Goal: Information Seeking & Learning: Learn about a topic

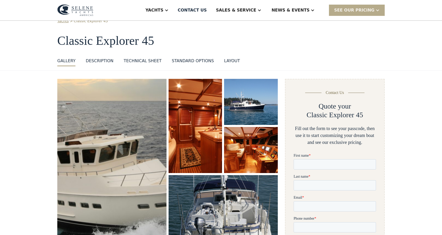
scroll to position [17, 0]
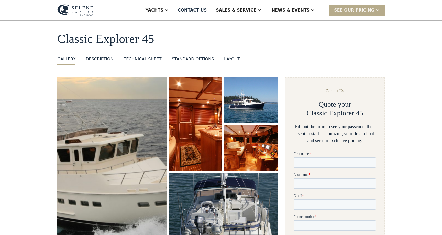
click at [99, 163] on img "open lightbox" at bounding box center [112, 161] width 116 height 179
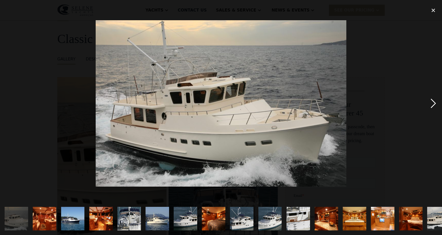
click at [430, 104] on div "next image" at bounding box center [432, 103] width 17 height 197
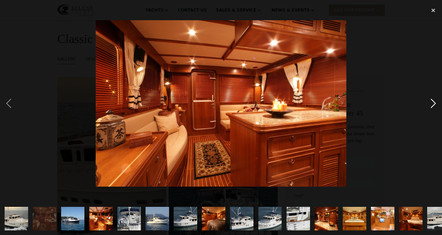
click at [433, 103] on div "next image" at bounding box center [432, 103] width 17 height 197
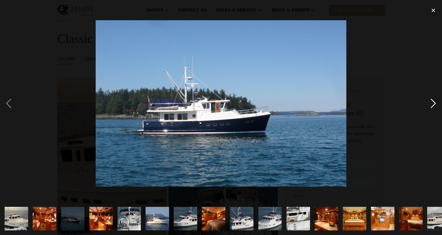
click at [432, 103] on div "next image" at bounding box center [432, 103] width 17 height 197
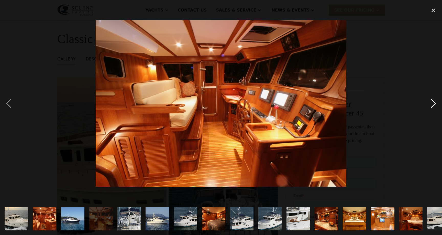
click at [432, 103] on div "next image" at bounding box center [432, 103] width 17 height 197
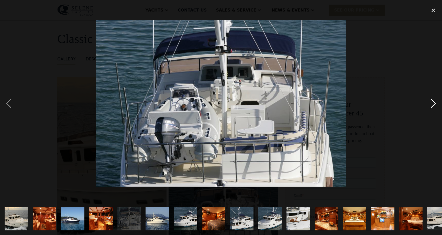
click at [432, 103] on div "next image" at bounding box center [432, 103] width 17 height 197
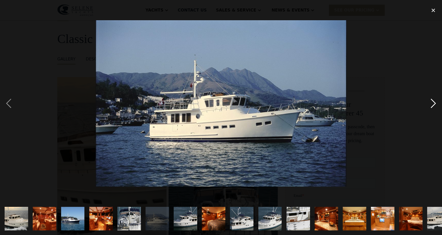
click at [432, 103] on div "next image" at bounding box center [432, 103] width 17 height 197
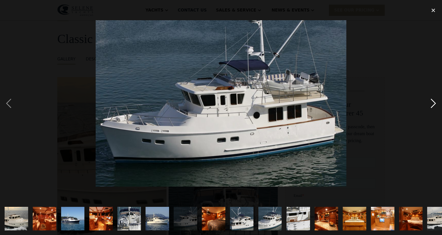
click at [432, 103] on div "next image" at bounding box center [432, 103] width 17 height 197
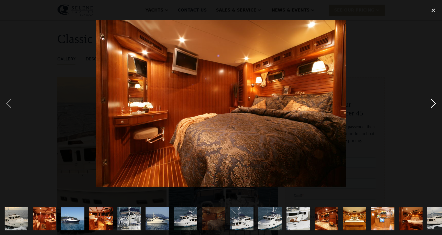
click at [432, 103] on div "next image" at bounding box center [432, 103] width 17 height 197
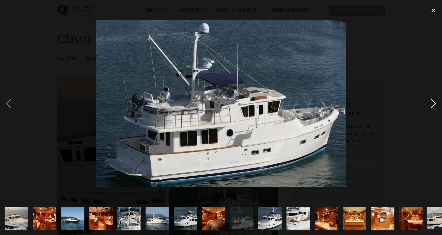
click at [432, 103] on div "next image" at bounding box center [432, 103] width 17 height 197
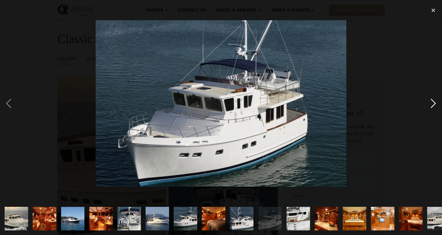
click at [432, 103] on div "next image" at bounding box center [432, 103] width 17 height 197
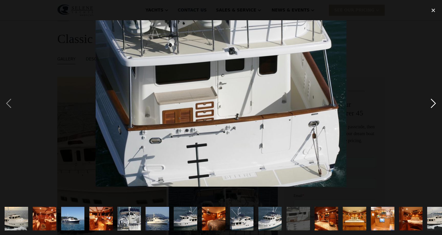
click at [432, 103] on div "next image" at bounding box center [432, 103] width 17 height 197
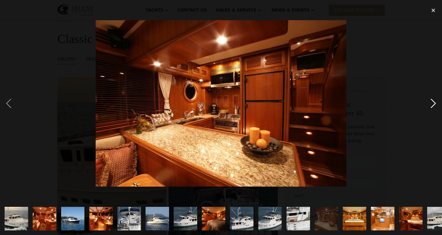
click at [432, 103] on div "next image" at bounding box center [432, 103] width 17 height 197
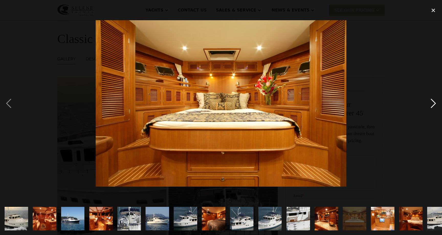
click at [432, 103] on div "next image" at bounding box center [432, 103] width 17 height 197
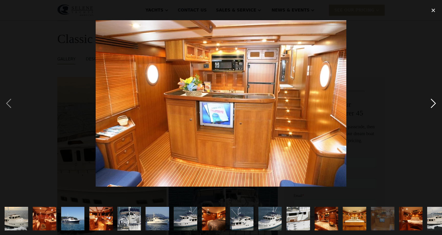
click at [432, 103] on div "next image" at bounding box center [432, 103] width 17 height 197
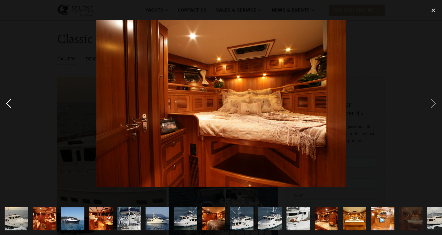
click at [8, 103] on div "previous image" at bounding box center [8, 103] width 17 height 197
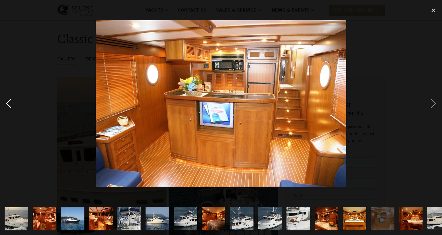
click at [8, 103] on div "previous image" at bounding box center [8, 103] width 17 height 197
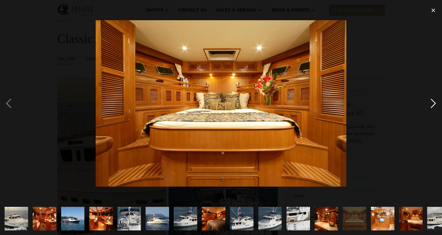
click at [434, 105] on div "next image" at bounding box center [432, 103] width 17 height 197
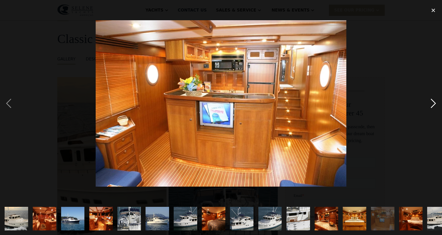
click at [434, 105] on div "next image" at bounding box center [432, 103] width 17 height 197
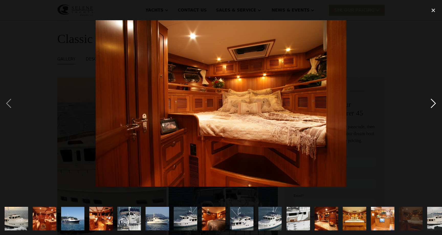
click at [434, 105] on div "next image" at bounding box center [432, 103] width 17 height 197
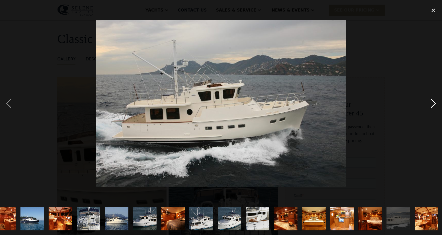
scroll to position [0, 42]
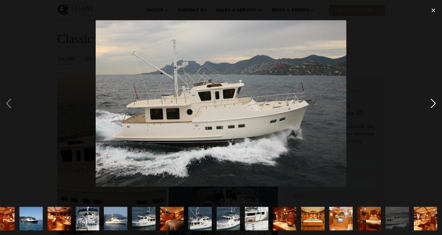
click at [433, 103] on div "next image" at bounding box center [432, 103] width 17 height 197
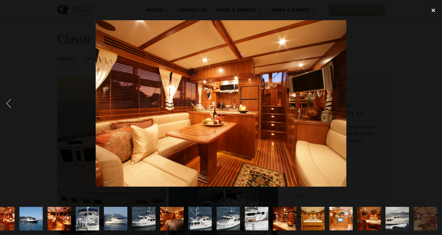
click at [433, 10] on div "close lightbox" at bounding box center [432, 10] width 17 height 11
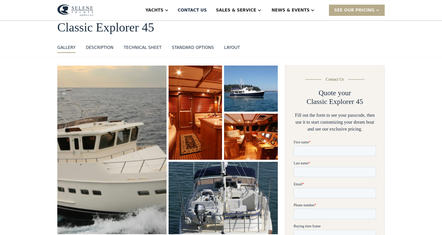
scroll to position [0, 0]
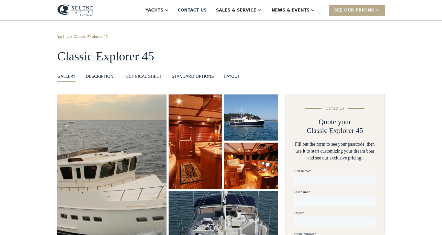
click at [143, 77] on div "Technical sheet" at bounding box center [142, 76] width 38 height 6
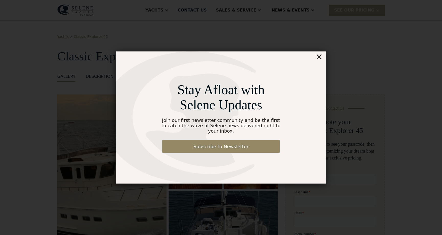
click at [320, 61] on div "×" at bounding box center [318, 56] width 7 height 10
